Goal: Task Accomplishment & Management: Use online tool/utility

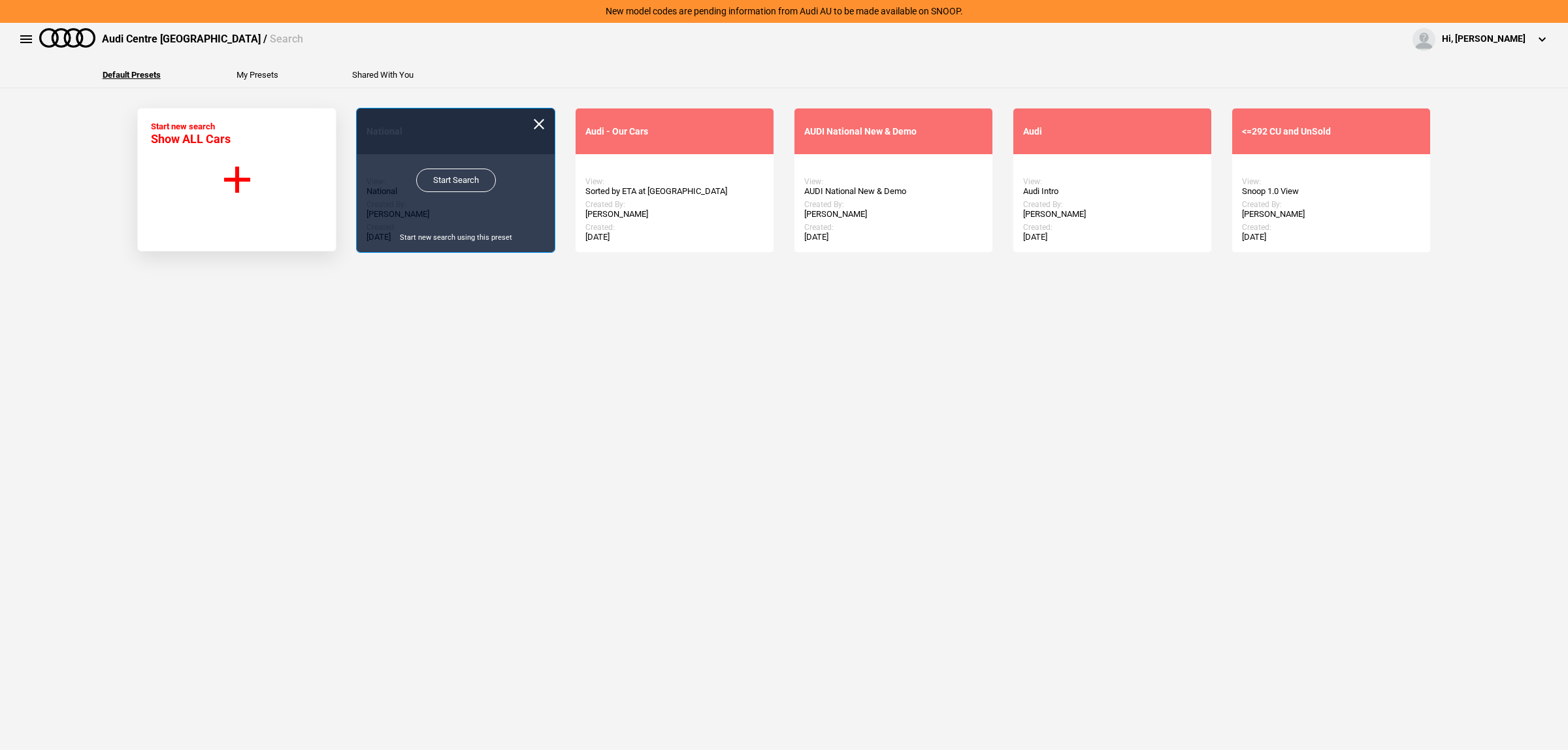
click at [418, 168] on link "Start Search" at bounding box center [455, 180] width 79 height 24
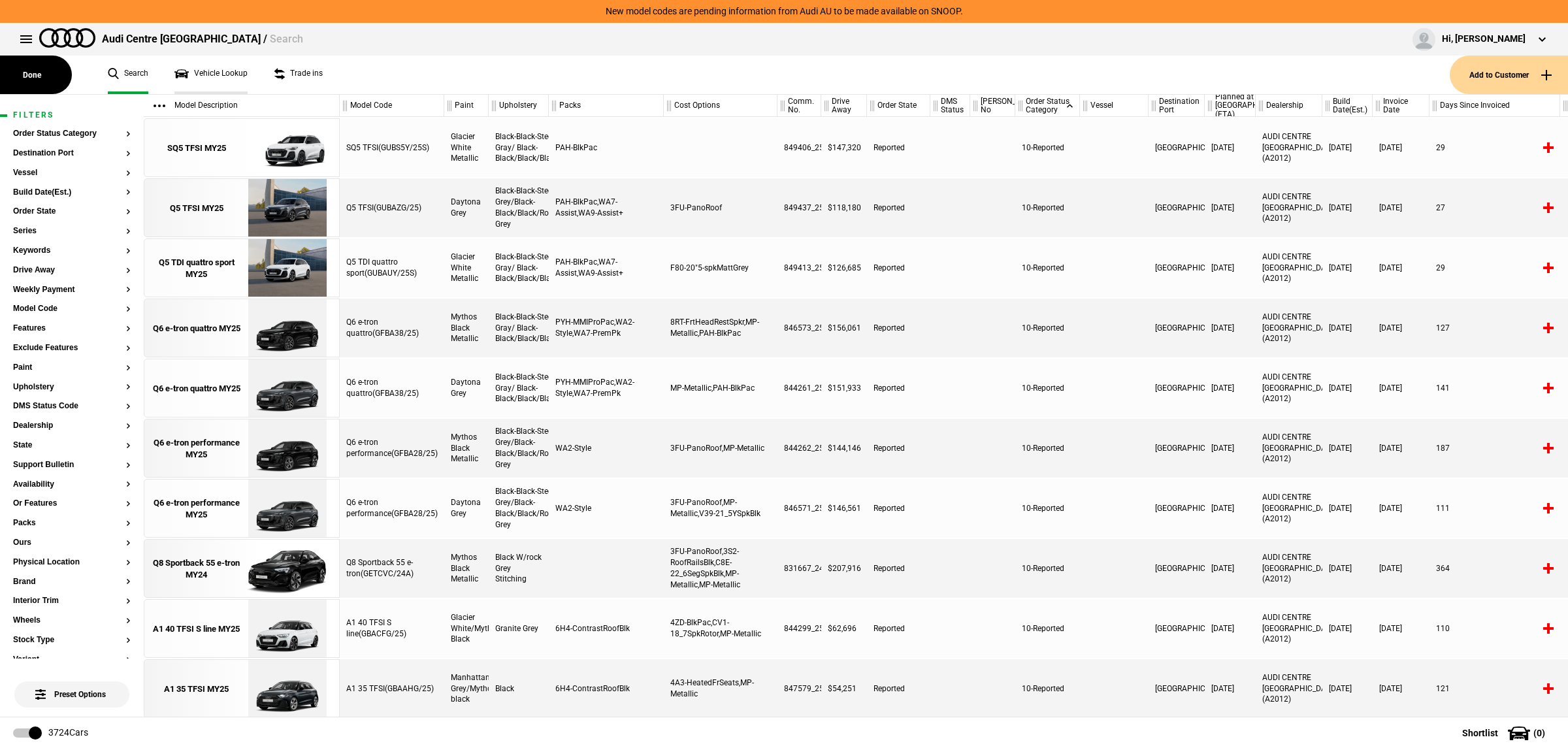
click at [240, 76] on link "Vehicle Lookup" at bounding box center [210, 74] width 73 height 38
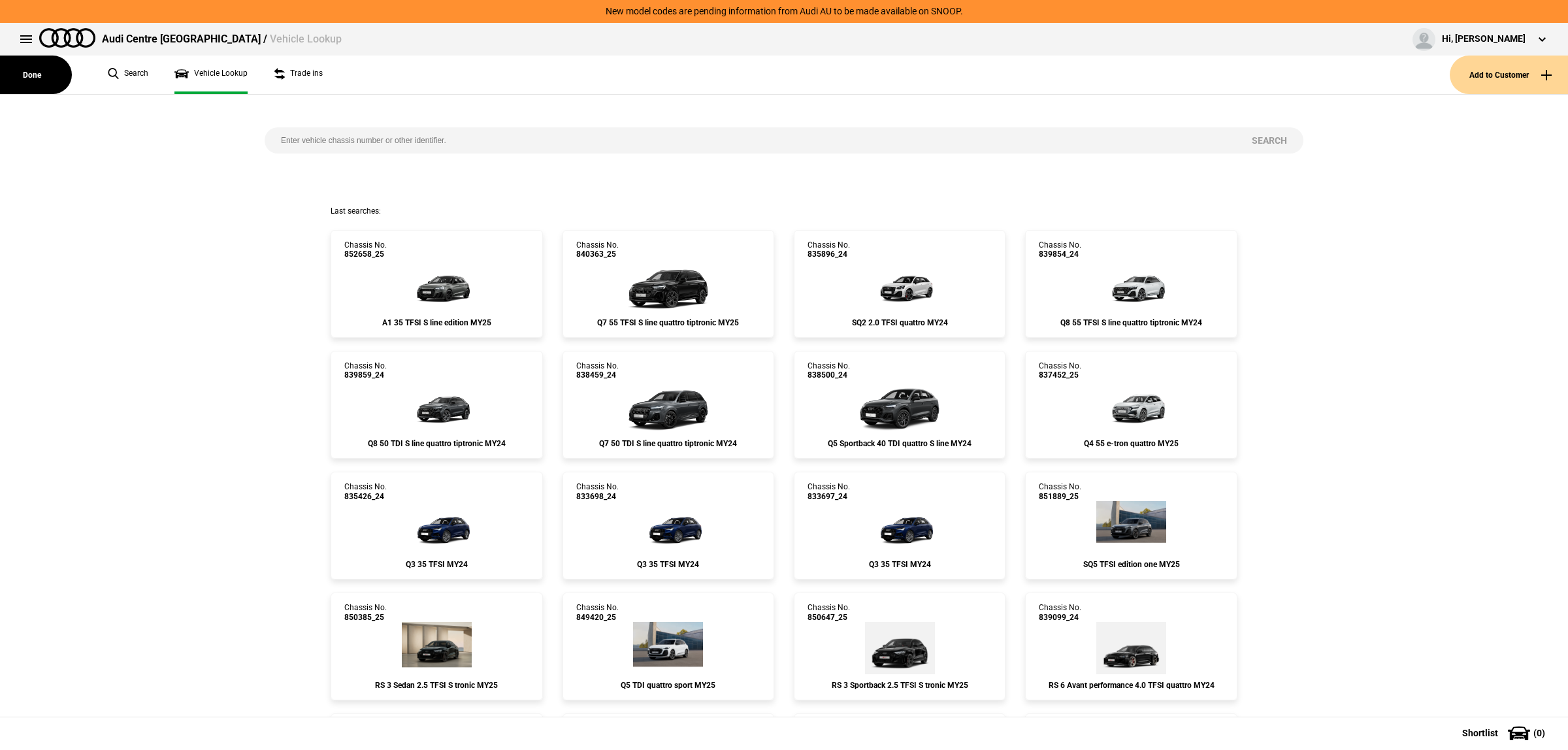
click at [527, 138] on input "search" at bounding box center [750, 141] width 970 height 26
paste input "841675"
type input "841675"
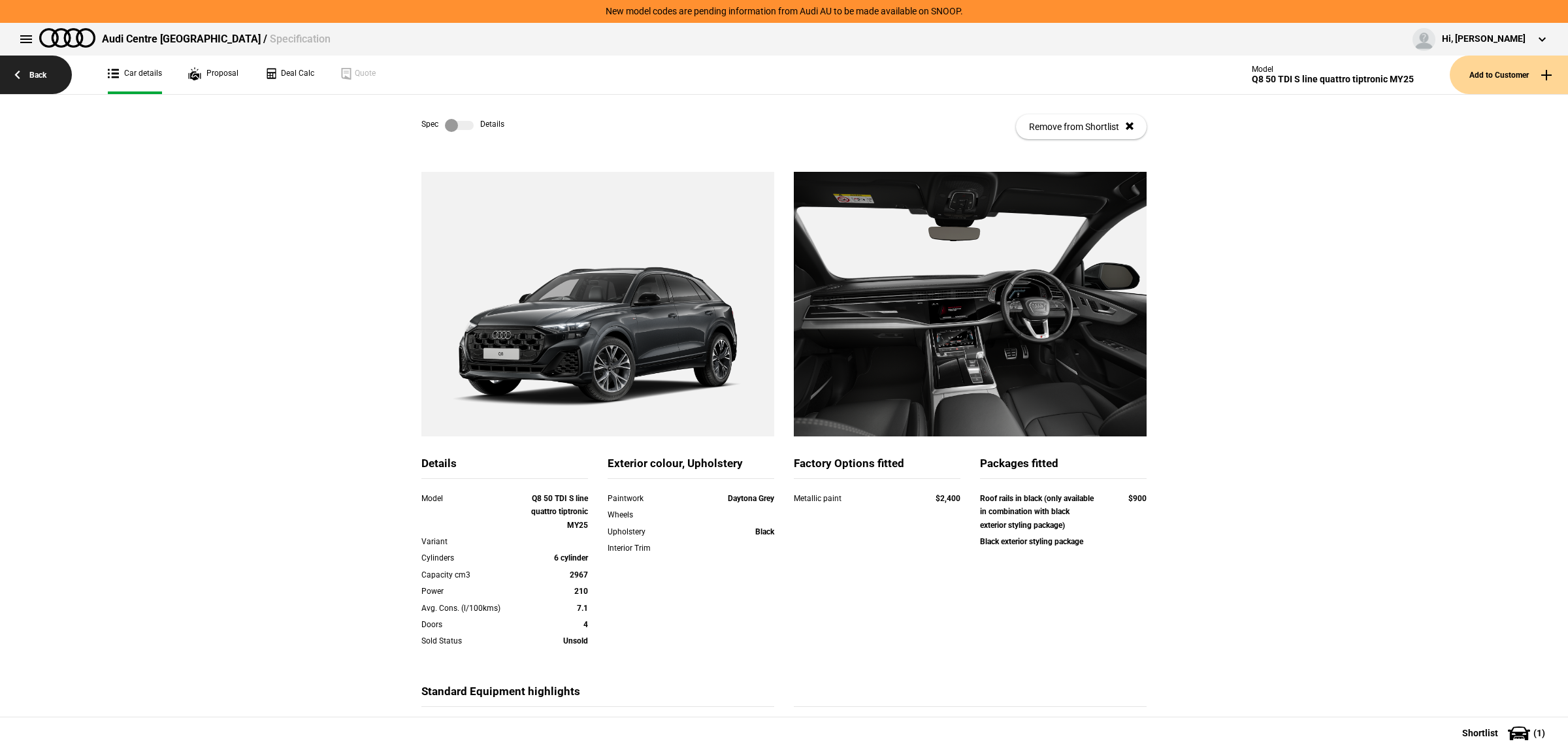
click at [46, 80] on link "Back" at bounding box center [36, 74] width 72 height 38
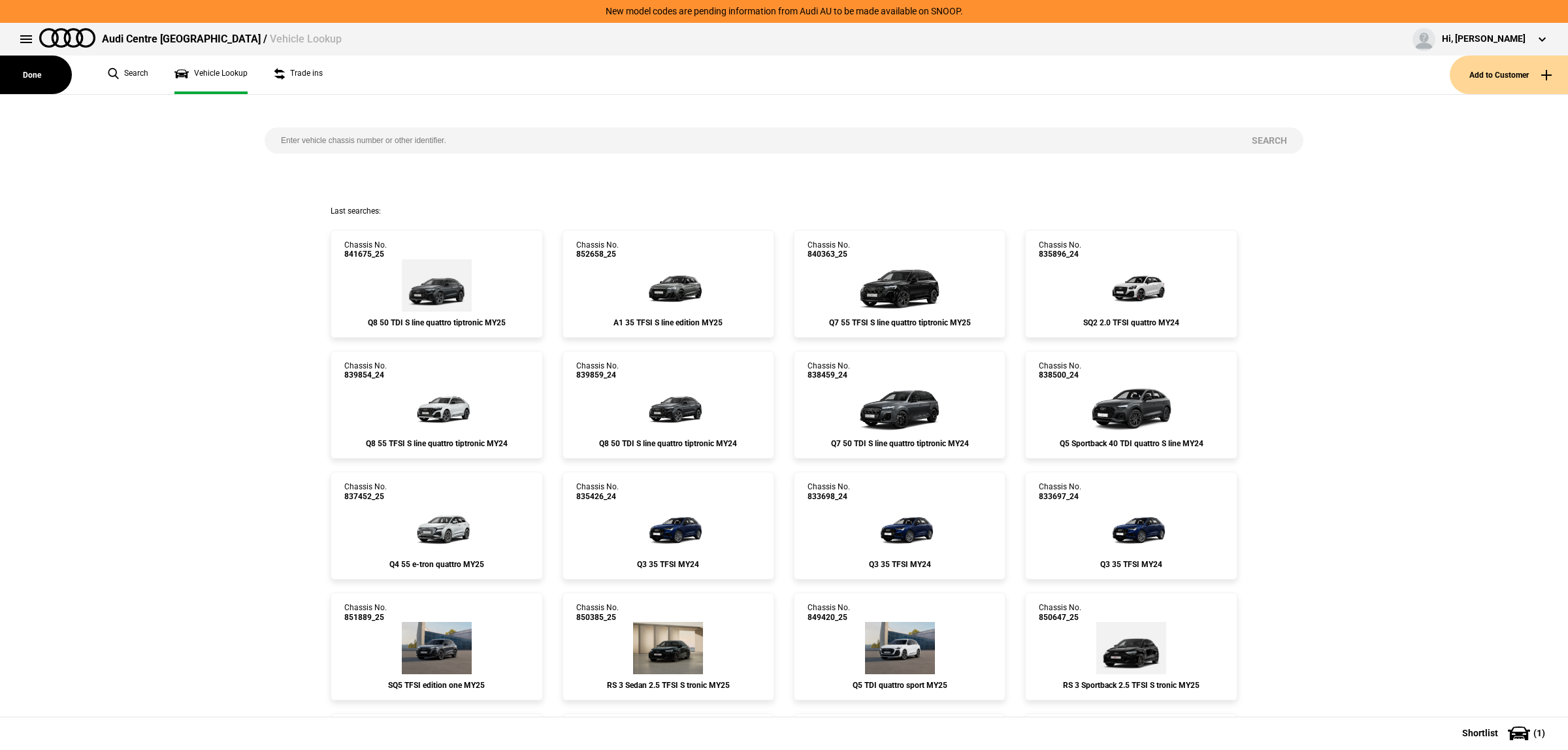
click at [345, 141] on input "search" at bounding box center [750, 141] width 970 height 26
paste input "851041"
type input "851041"
